Goal: Information Seeking & Learning: Learn about a topic

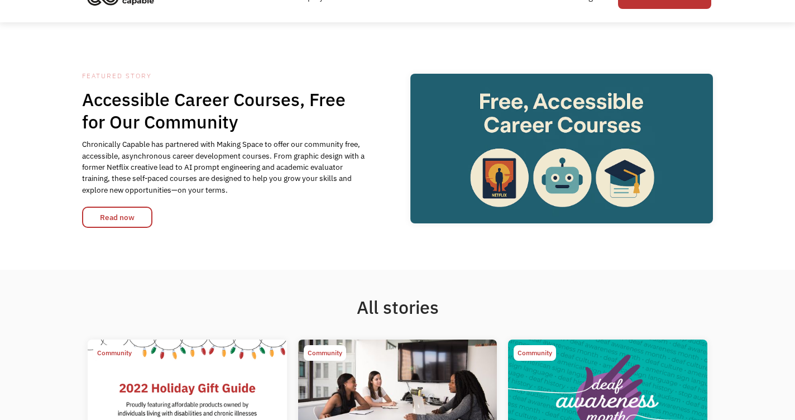
scroll to position [56, 0]
click at [128, 219] on link "Read now" at bounding box center [117, 217] width 70 height 21
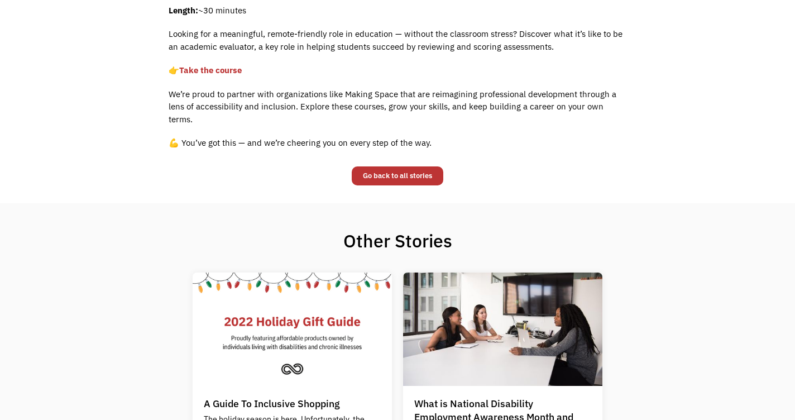
scroll to position [772, 0]
click at [399, 166] on link "Go back to all stories" at bounding box center [398, 175] width 92 height 19
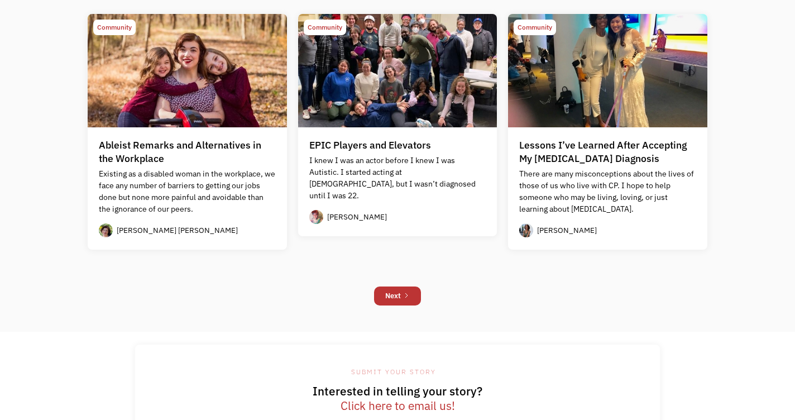
scroll to position [1013, 0]
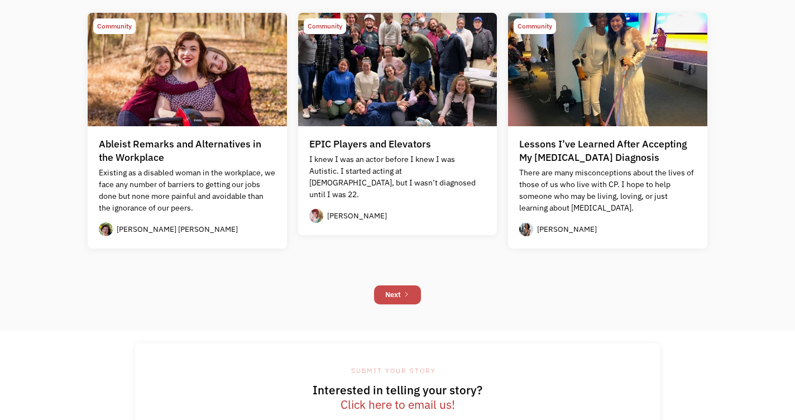
click at [402, 296] on link "Next" at bounding box center [397, 294] width 47 height 19
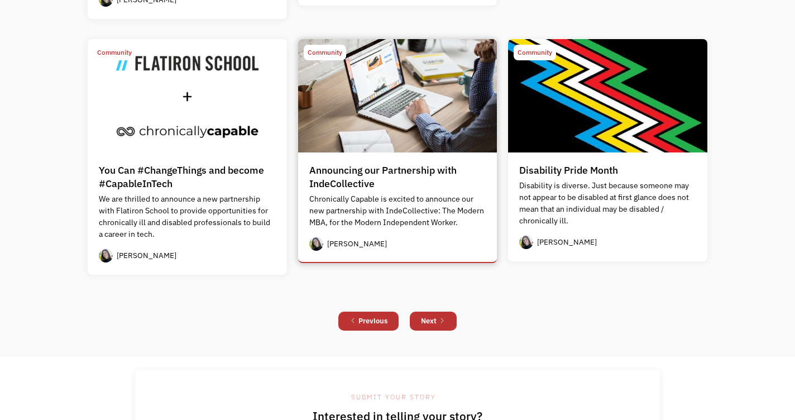
scroll to position [926, 0]
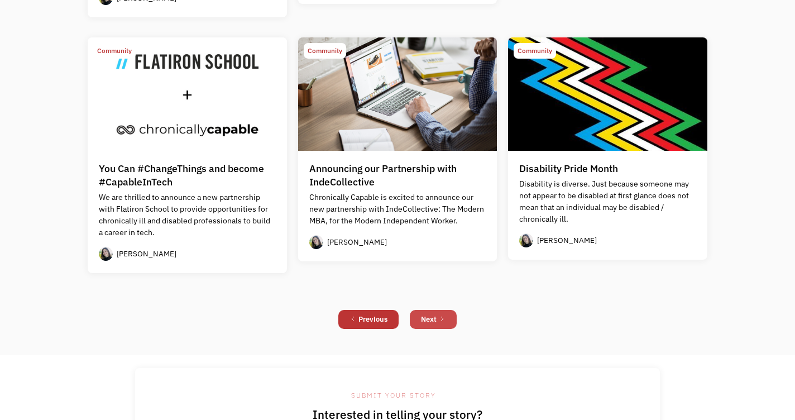
click at [427, 320] on div "Next" at bounding box center [429, 319] width 16 height 13
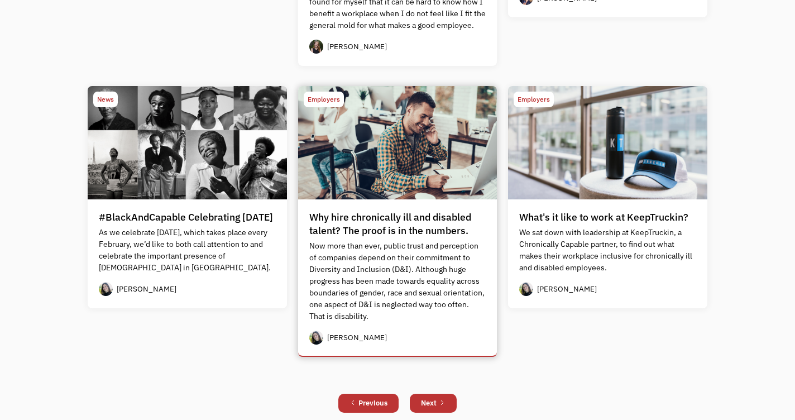
scroll to position [907, 0]
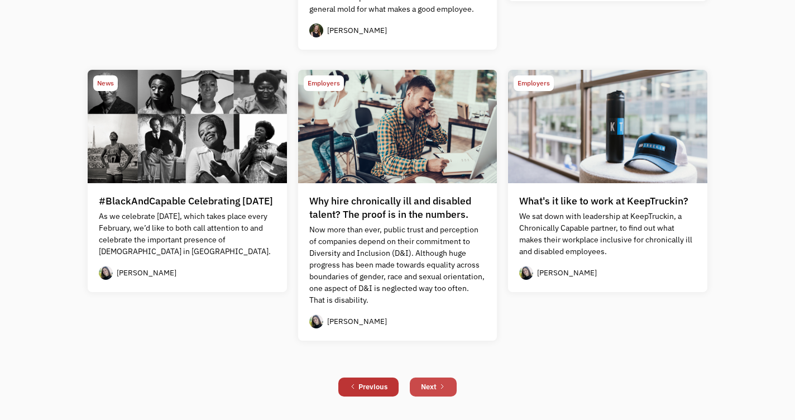
click at [430, 383] on div "Next" at bounding box center [429, 386] width 16 height 13
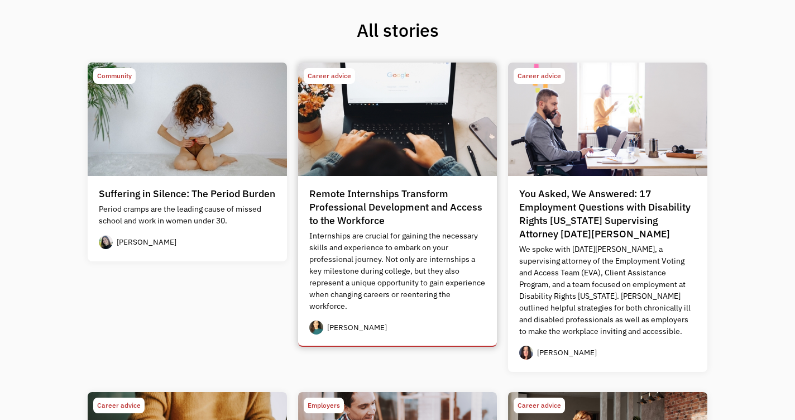
scroll to position [336, 0]
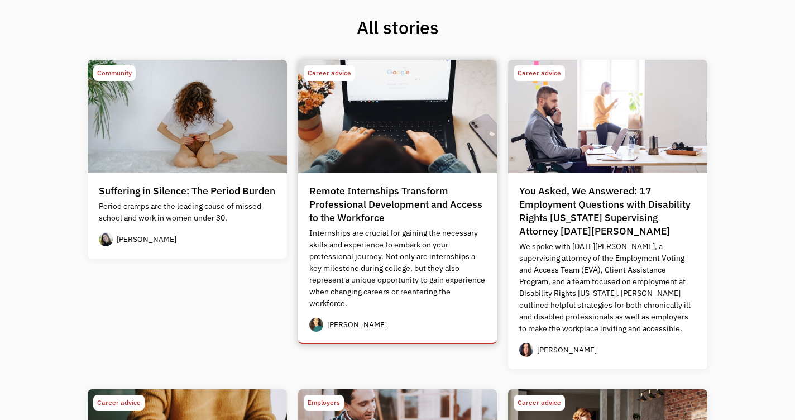
click at [356, 214] on div "Remote Internships Transform Professional Development and Access to the Workfor…" at bounding box center [397, 204] width 177 height 40
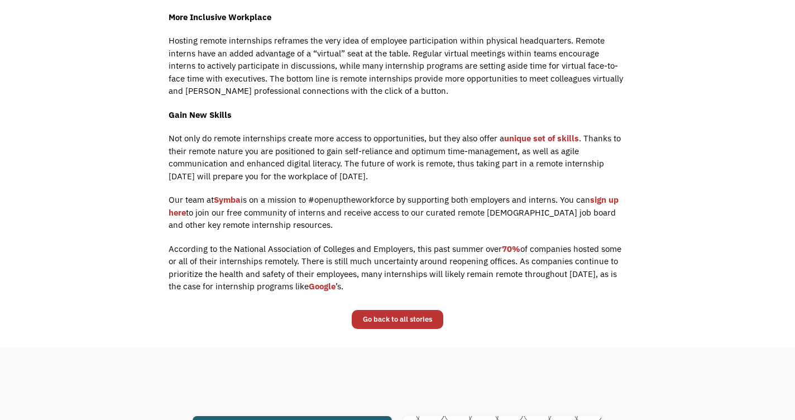
scroll to position [408, 0]
